Goal: Task Accomplishment & Management: Manage account settings

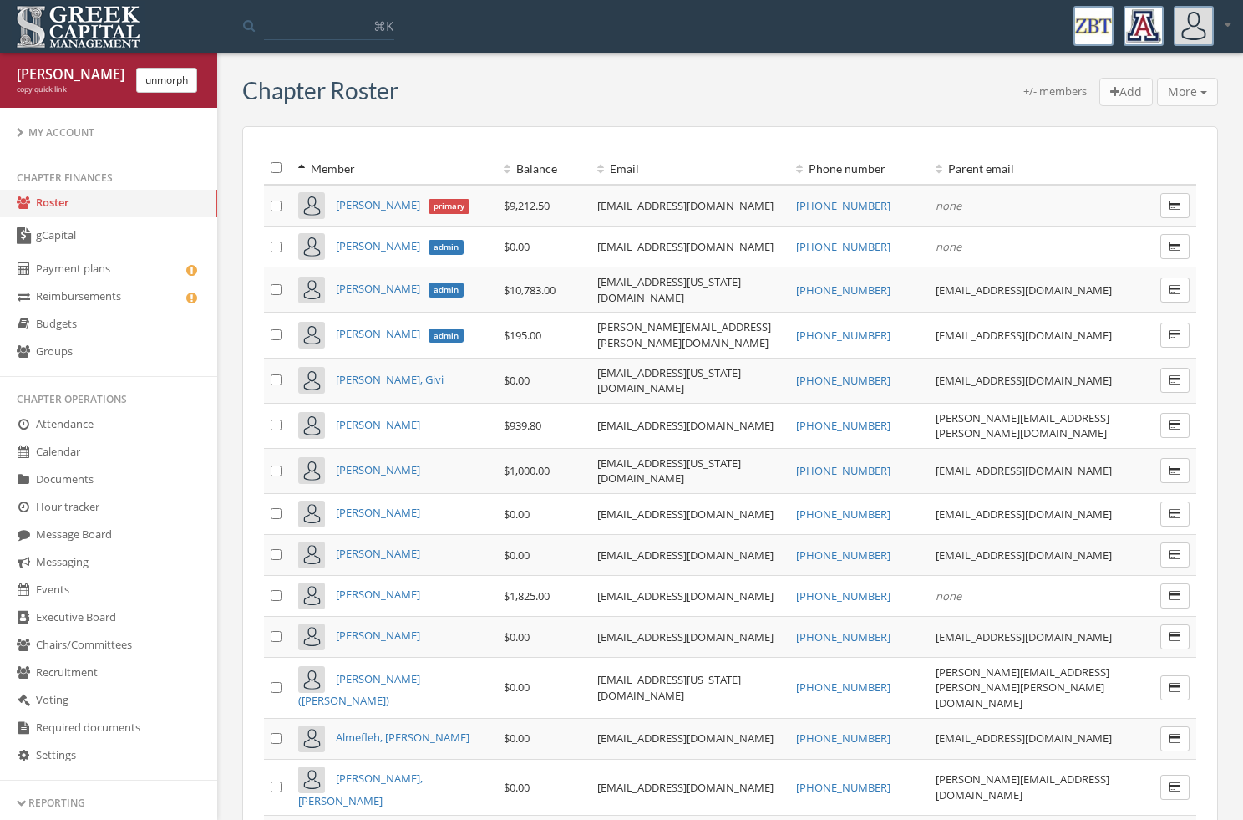
click at [151, 267] on link "Payment plans" at bounding box center [108, 270] width 217 height 28
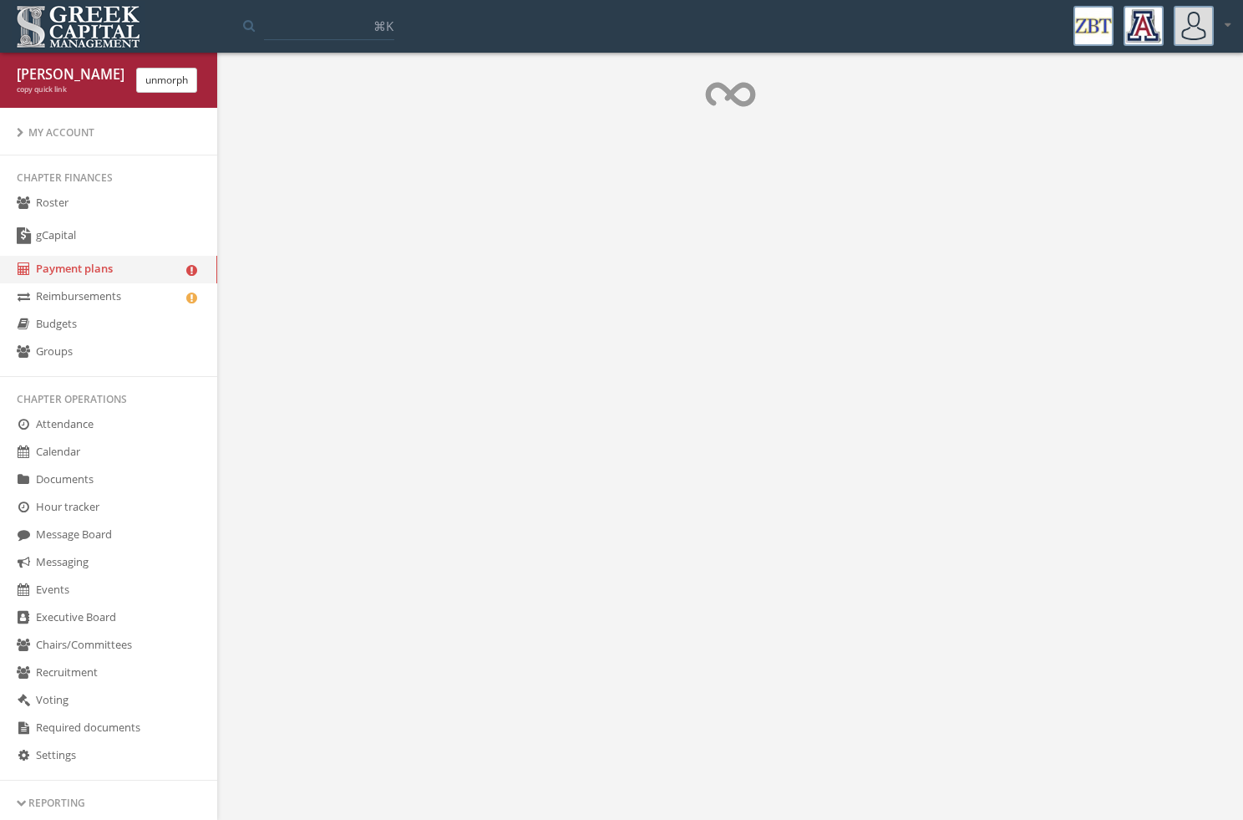
click at [149, 302] on link "Reimbursements" at bounding box center [108, 297] width 217 height 28
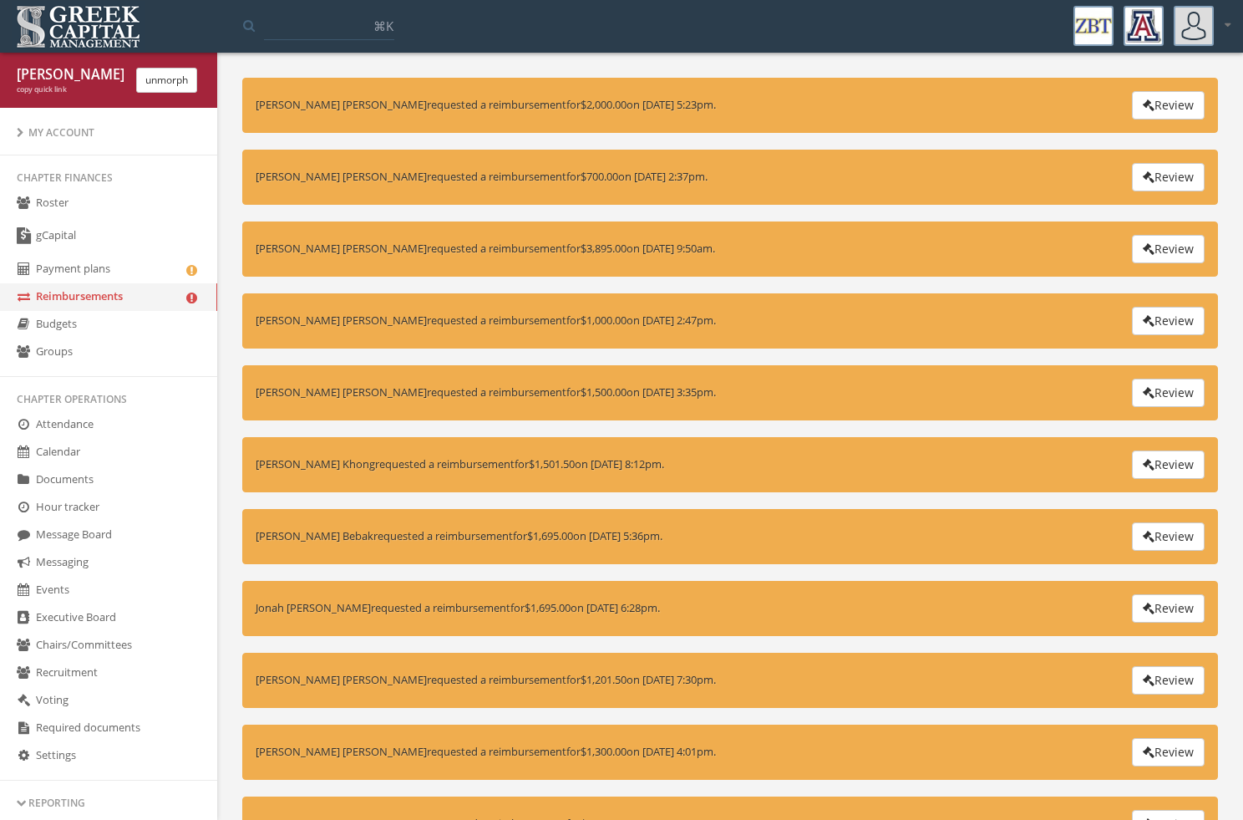
click at [1149, 97] on button "Review" at bounding box center [1168, 105] width 73 height 28
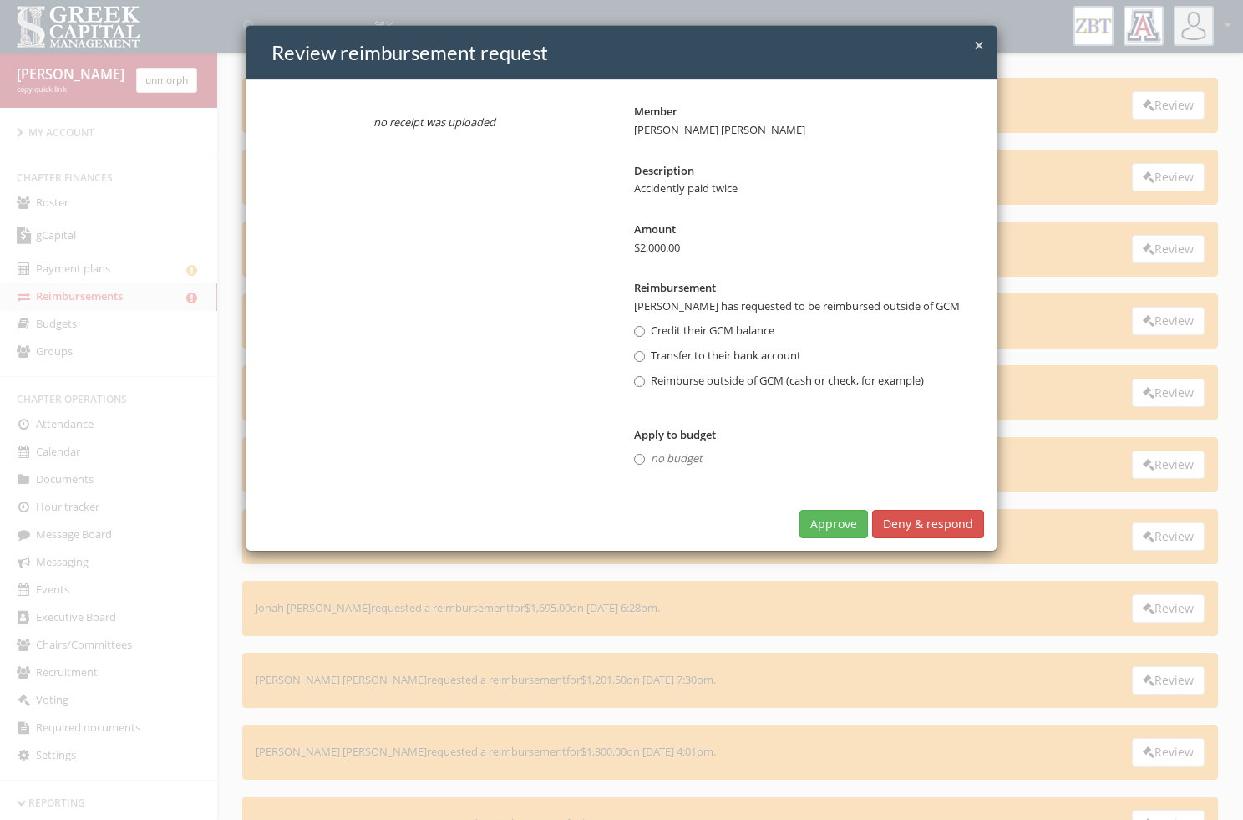
click at [831, 531] on button "Approve" at bounding box center [834, 524] width 69 height 28
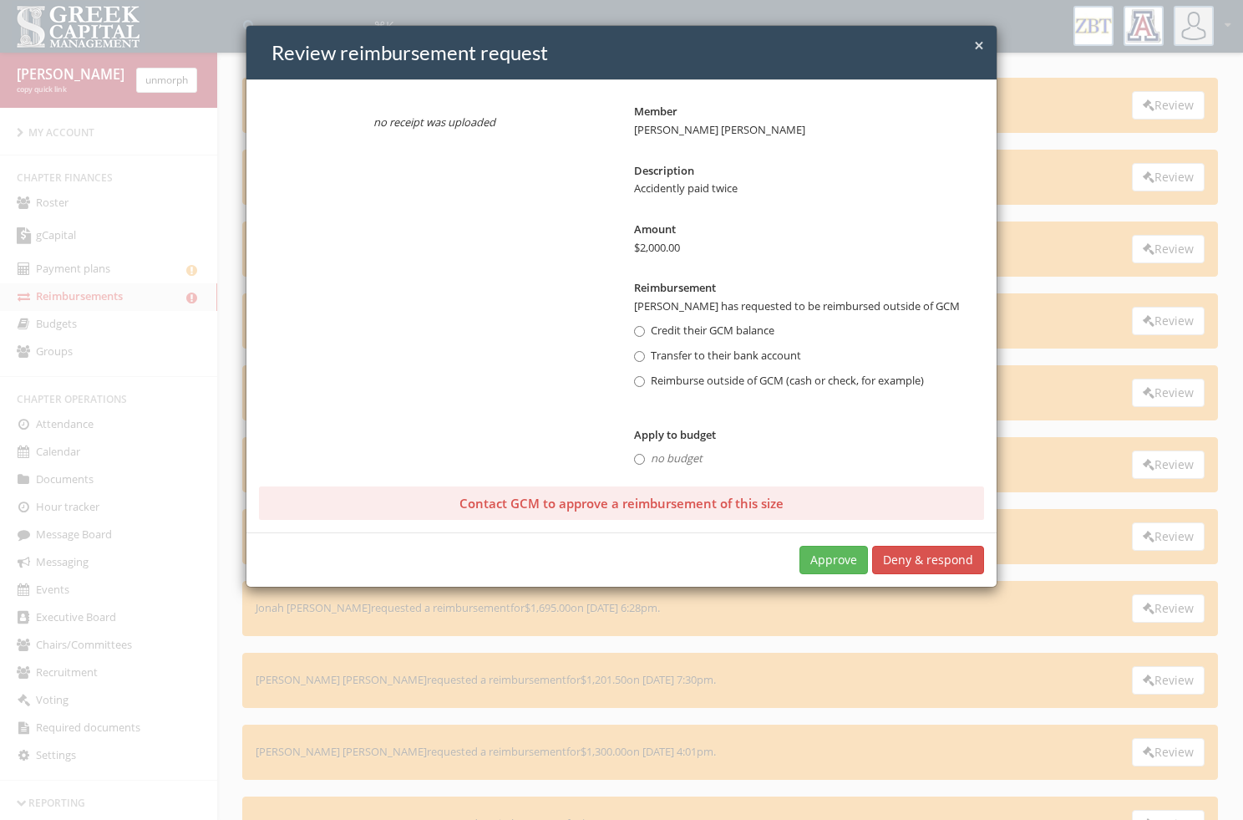
click at [216, 210] on div "× Close Review reimbursement request no receipt was uploaded Member [PERSON_NAM…" at bounding box center [621, 410] width 1243 height 820
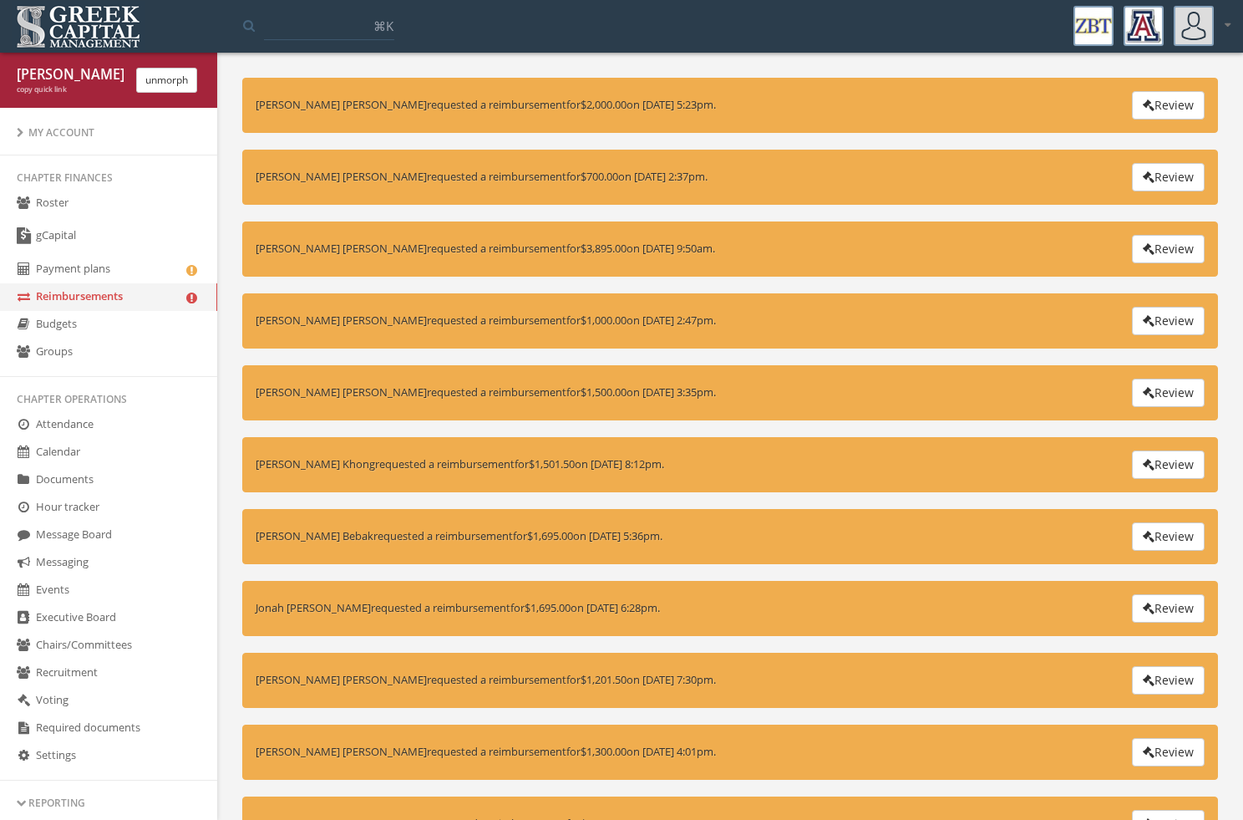
click at [194, 84] on button "unmorph" at bounding box center [166, 80] width 61 height 25
